Goal: Task Accomplishment & Management: Use online tool/utility

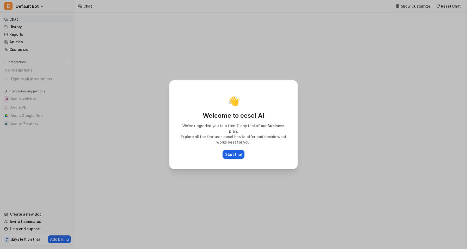
click at [234, 154] on p "Start trial" at bounding box center [233, 153] width 17 height 5
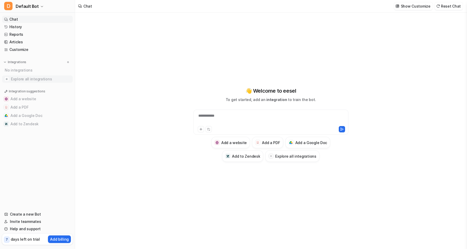
click at [36, 81] on span "Explore all integrations" at bounding box center [41, 79] width 60 height 8
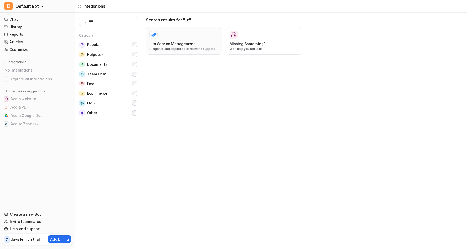
type input "***"
click at [189, 48] on p "AI agents and copilot to streamline support" at bounding box center [183, 48] width 69 height 5
click at [168, 36] on div at bounding box center [183, 35] width 69 height 8
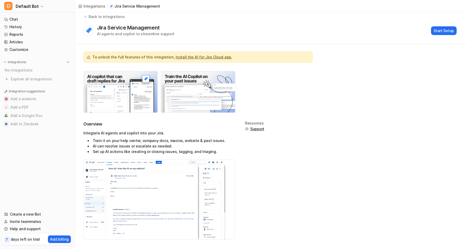
scroll to position [8, 0]
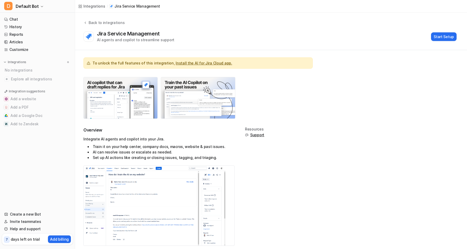
click at [194, 63] on link "Install the AI for Jira Cloud app." at bounding box center [204, 63] width 56 height 4
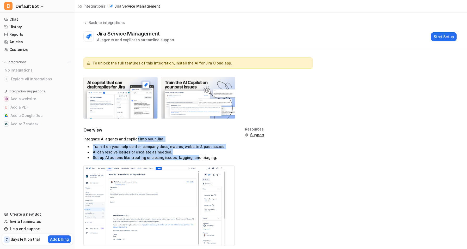
drag, startPoint x: 134, startPoint y: 141, endPoint x: 192, endPoint y: 159, distance: 61.1
click at [192, 159] on div "Integrate AI agents and copilot into your Jira. Train it on your help center, c…" at bounding box center [158, 148] width 151 height 24
click at [211, 159] on li "Set up AI actions like creating or closing issues, tagging, and triaging." at bounding box center [161, 157] width 147 height 5
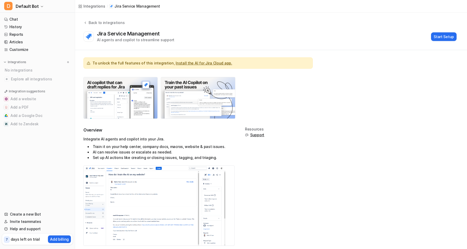
scroll to position [10, 0]
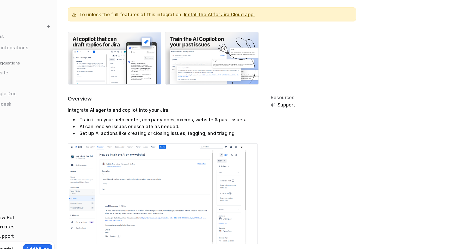
click at [144, 201] on img at bounding box center [155, 195] width 142 height 80
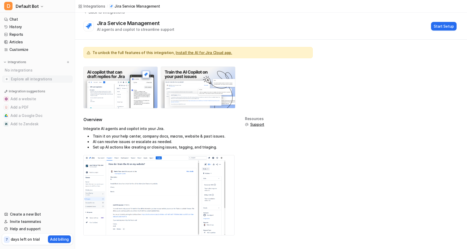
click at [45, 78] on span "Explore all integrations" at bounding box center [41, 79] width 60 height 8
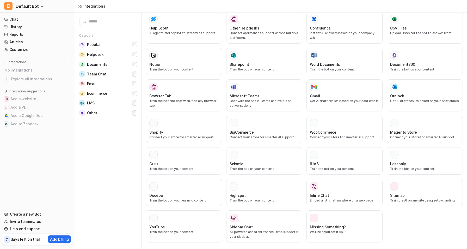
scroll to position [163, 0]
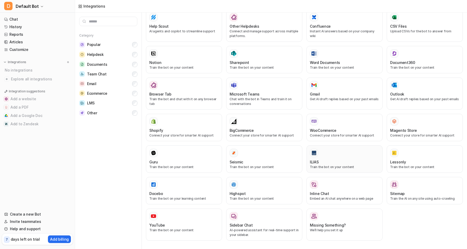
click at [321, 157] on div "ILIAS Train the bot on your content" at bounding box center [344, 159] width 69 height 21
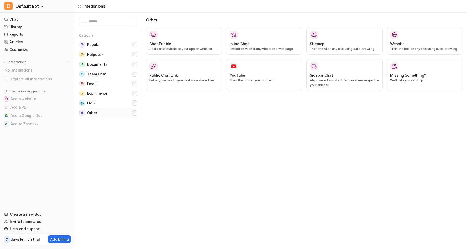
click at [134, 110] on button "Other" at bounding box center [108, 113] width 58 height 10
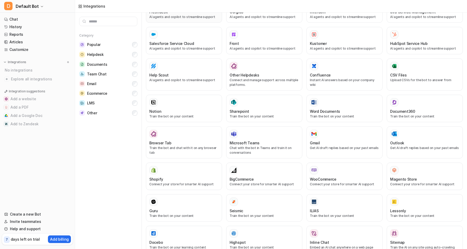
scroll to position [163, 0]
